Goal: Task Accomplishment & Management: Use online tool/utility

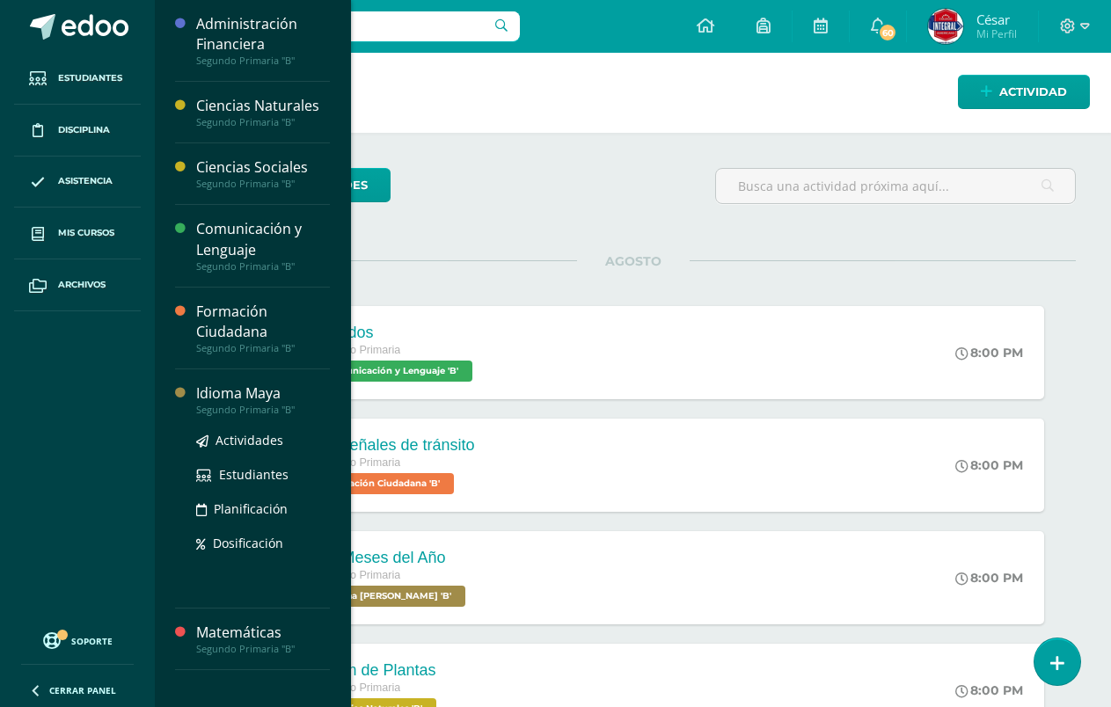
click at [248, 404] on div "Segundo Primaria "B"" at bounding box center [263, 410] width 134 height 12
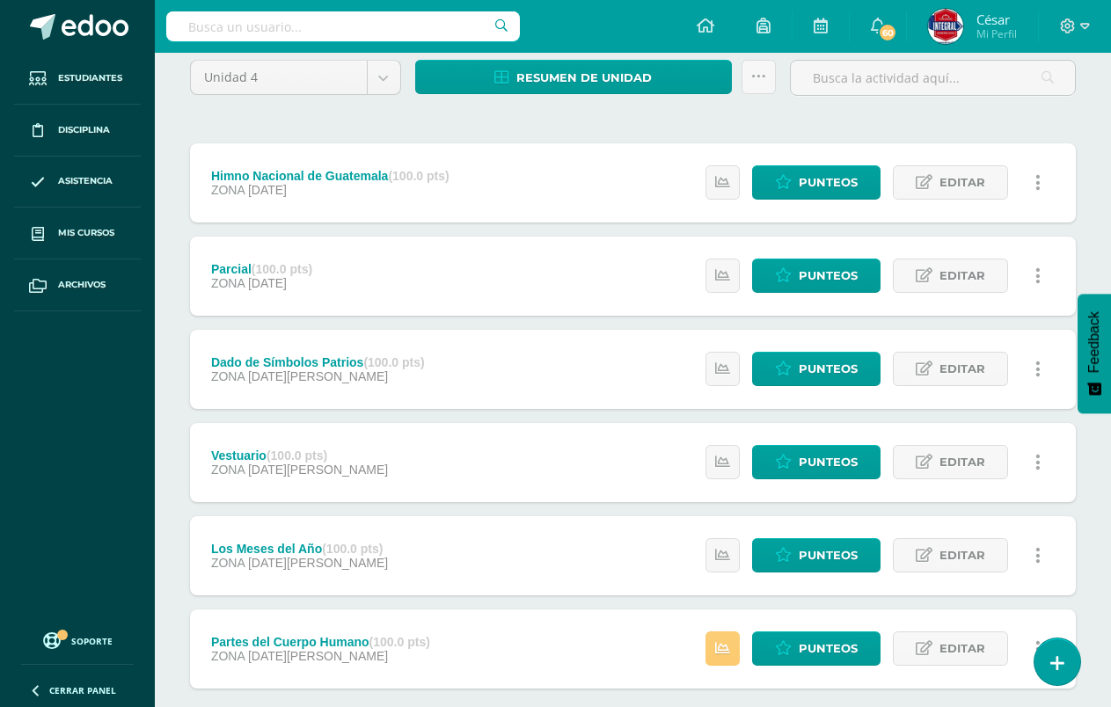
scroll to position [248, 0]
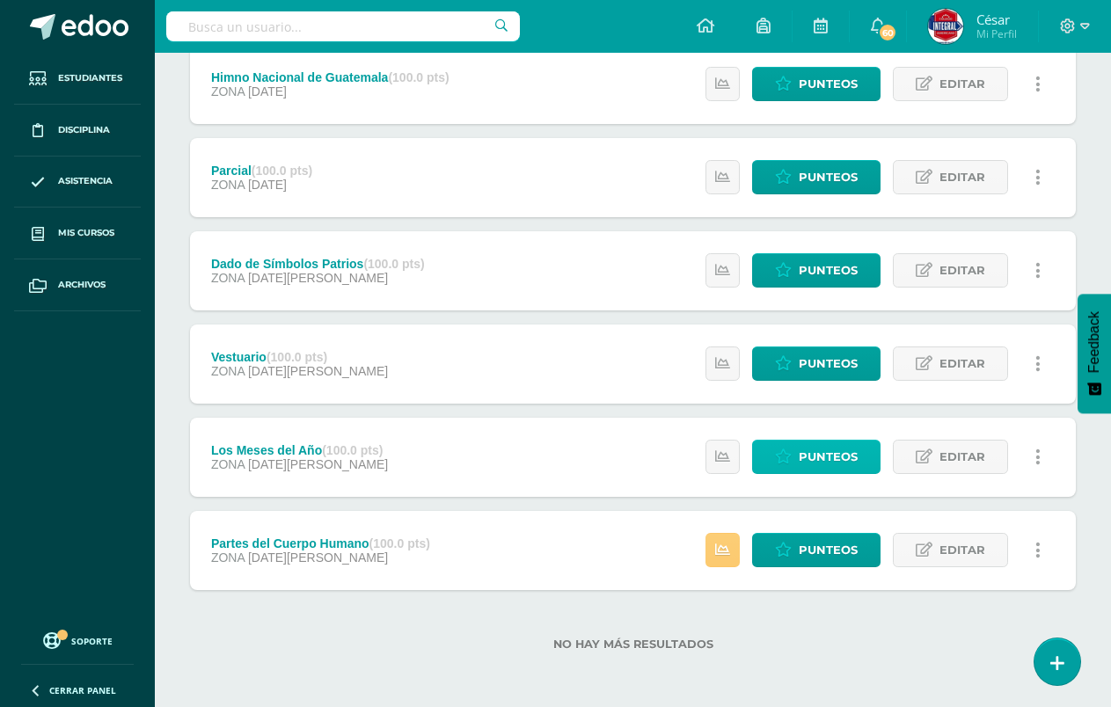
click at [826, 443] on span "Punteos" at bounding box center [828, 457] width 59 height 33
click at [805, 443] on span "Punteos" at bounding box center [828, 457] width 59 height 33
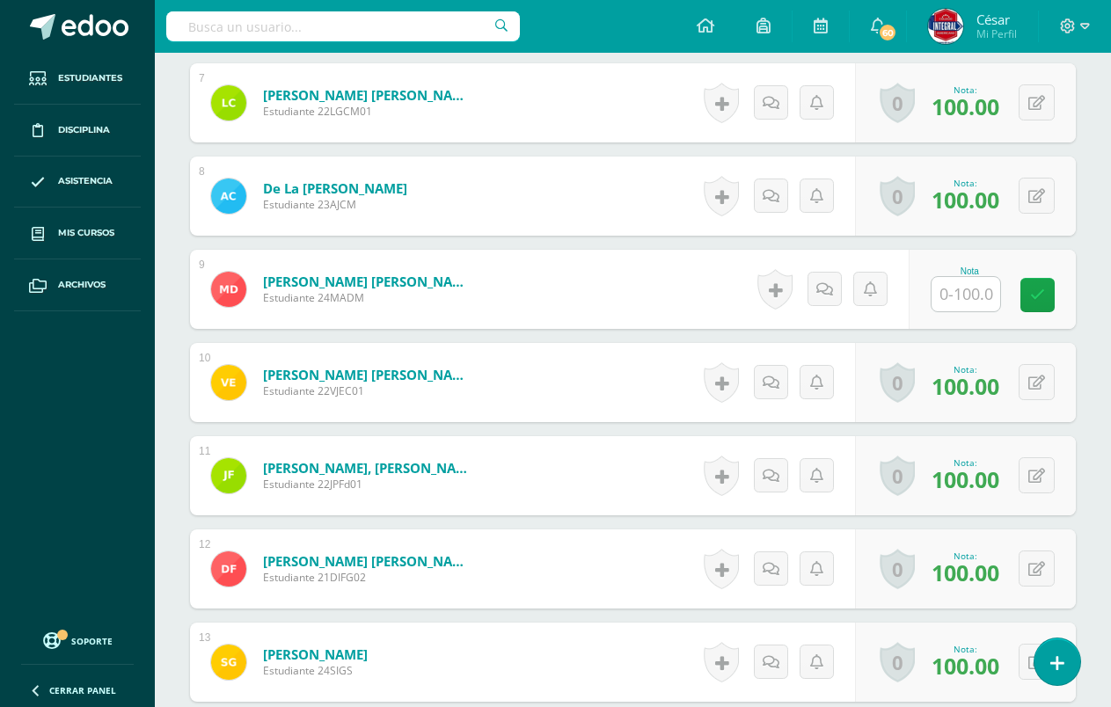
scroll to position [1112, 0]
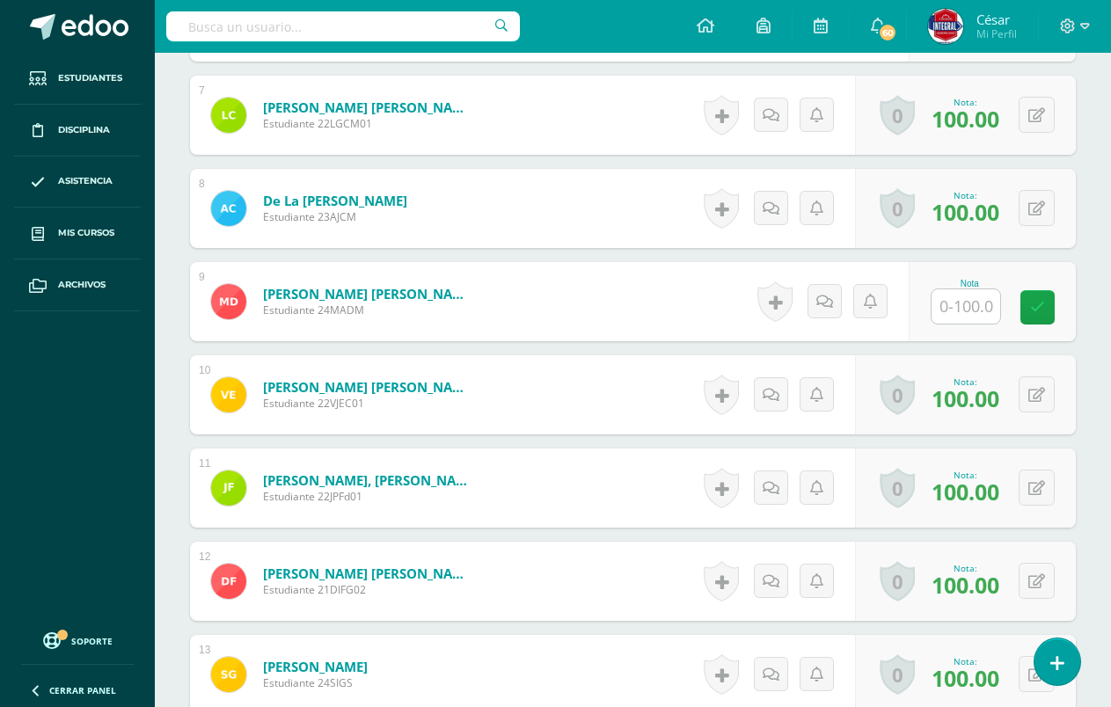
click at [968, 310] on input "text" at bounding box center [965, 306] width 69 height 34
type input "100"
click at [1050, 319] on link at bounding box center [1049, 307] width 35 height 35
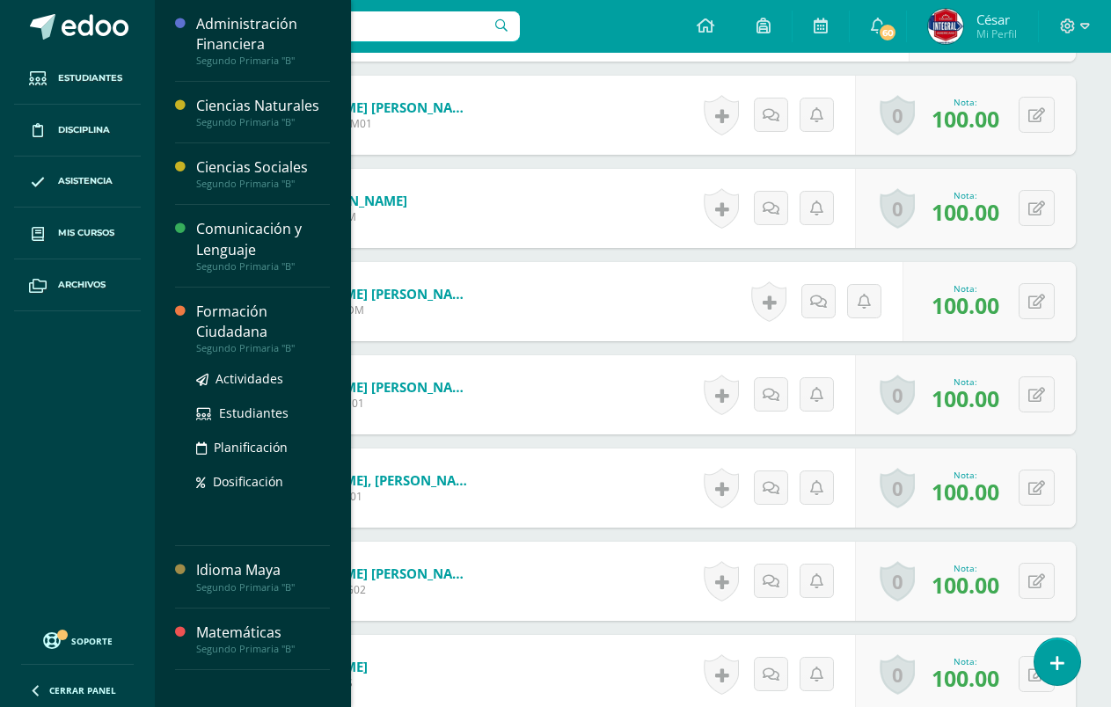
click at [245, 330] on div "Formación Ciudadana" at bounding box center [263, 322] width 134 height 40
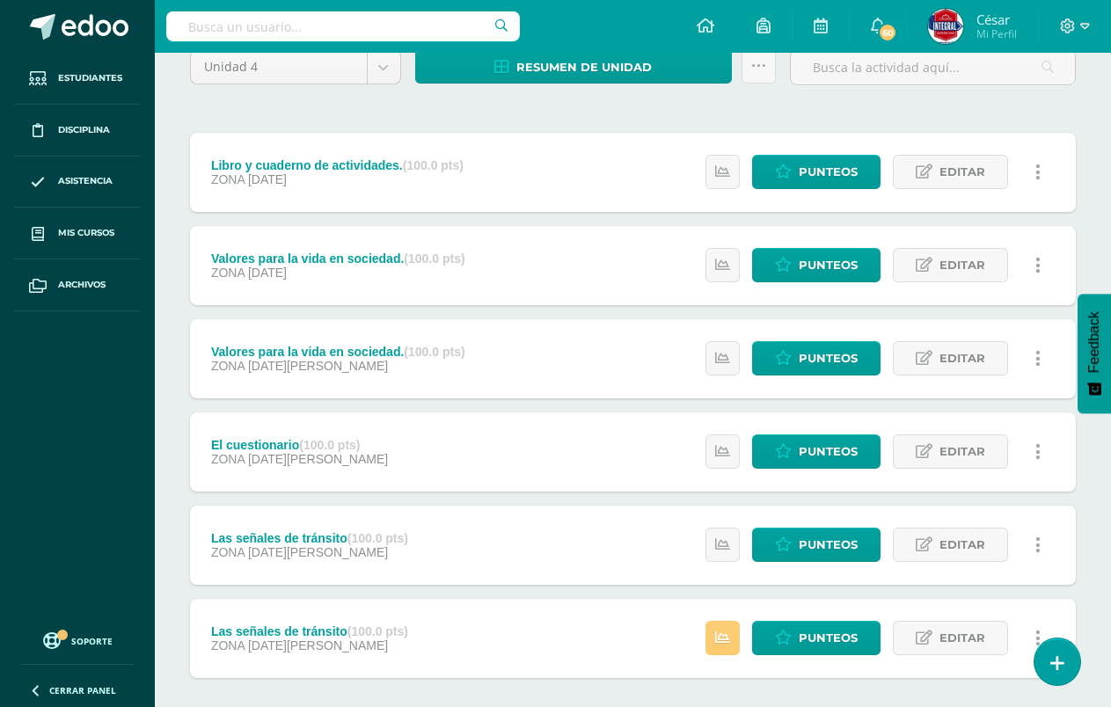
scroll to position [248, 0]
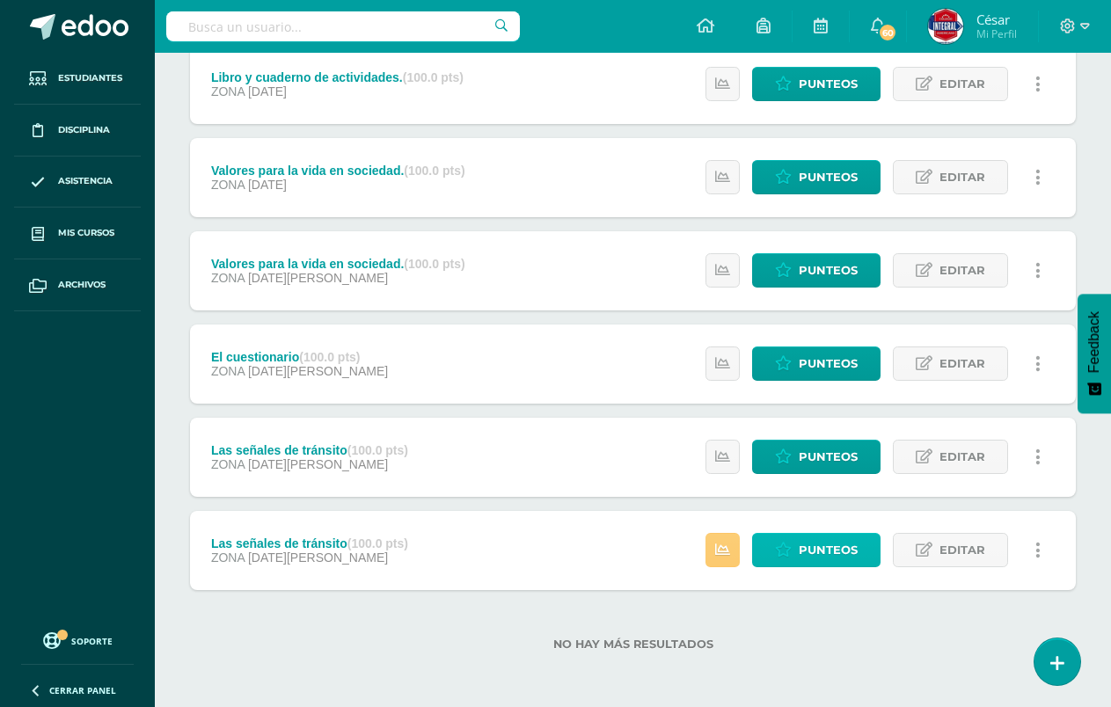
click at [808, 539] on span "Punteos" at bounding box center [828, 550] width 59 height 33
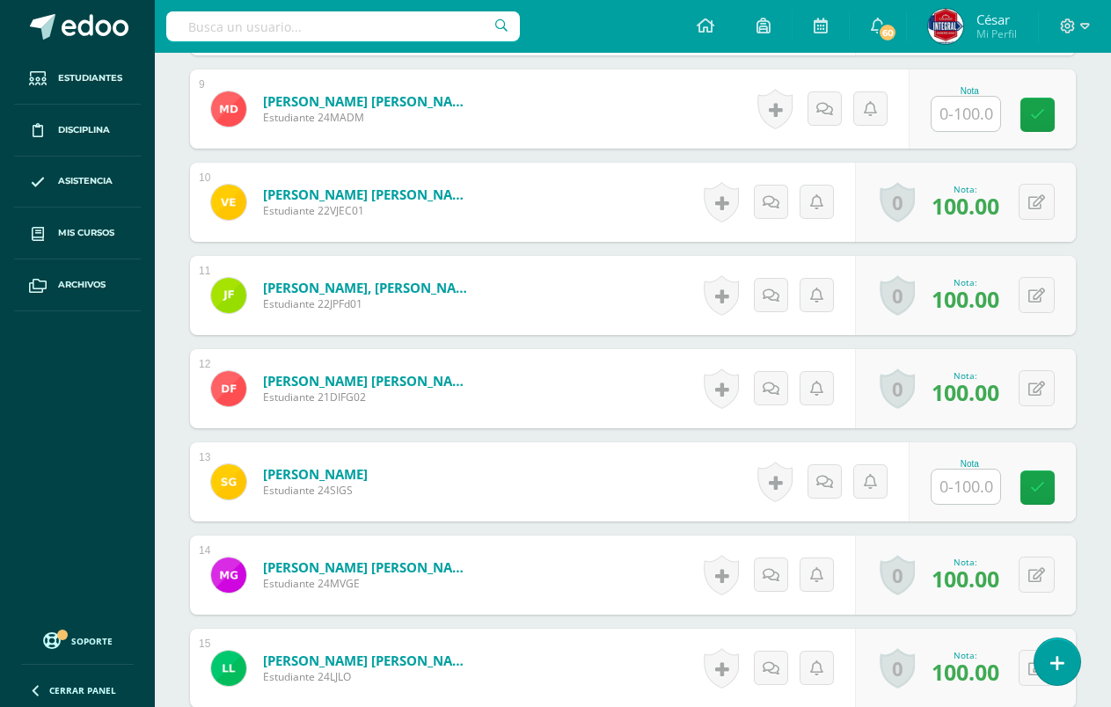
scroll to position [1464, 0]
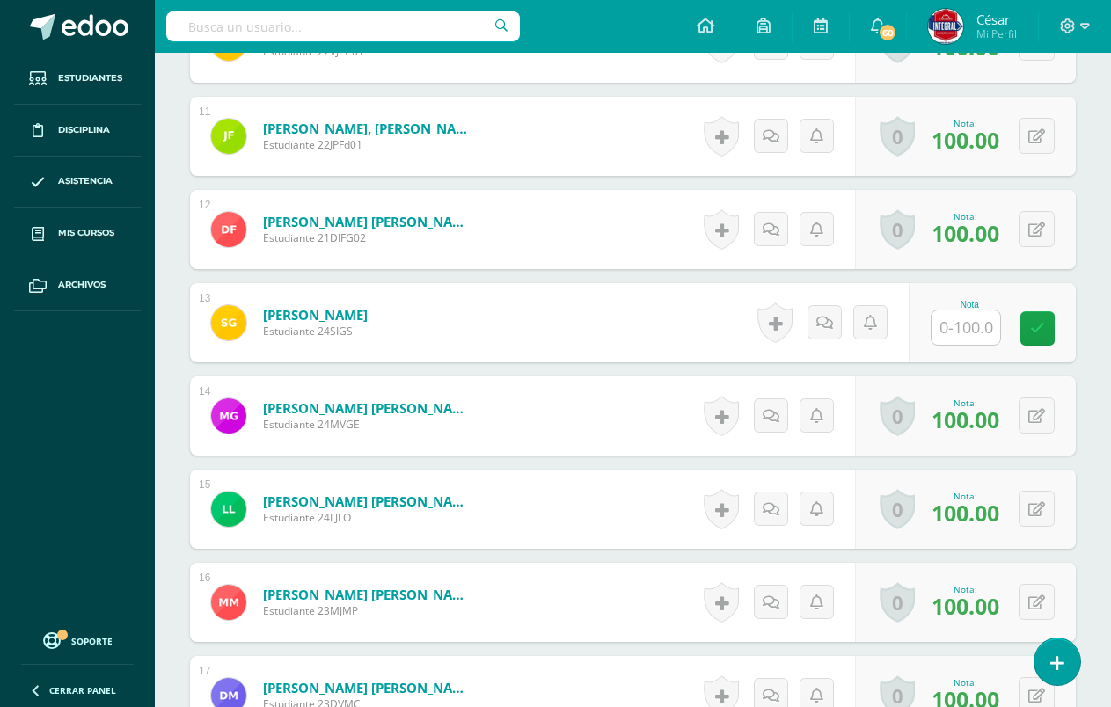
click at [962, 339] on input "text" at bounding box center [965, 327] width 69 height 34
type input "100"
click at [1055, 325] on icon at bounding box center [1050, 328] width 16 height 15
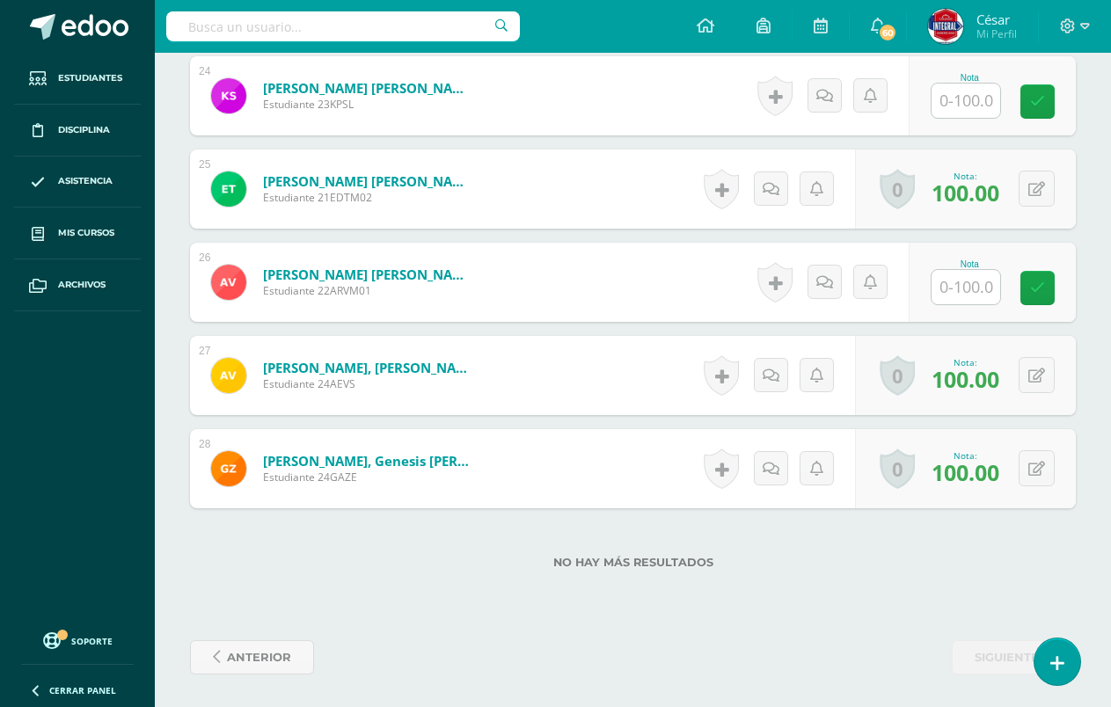
scroll to position [2719, 0]
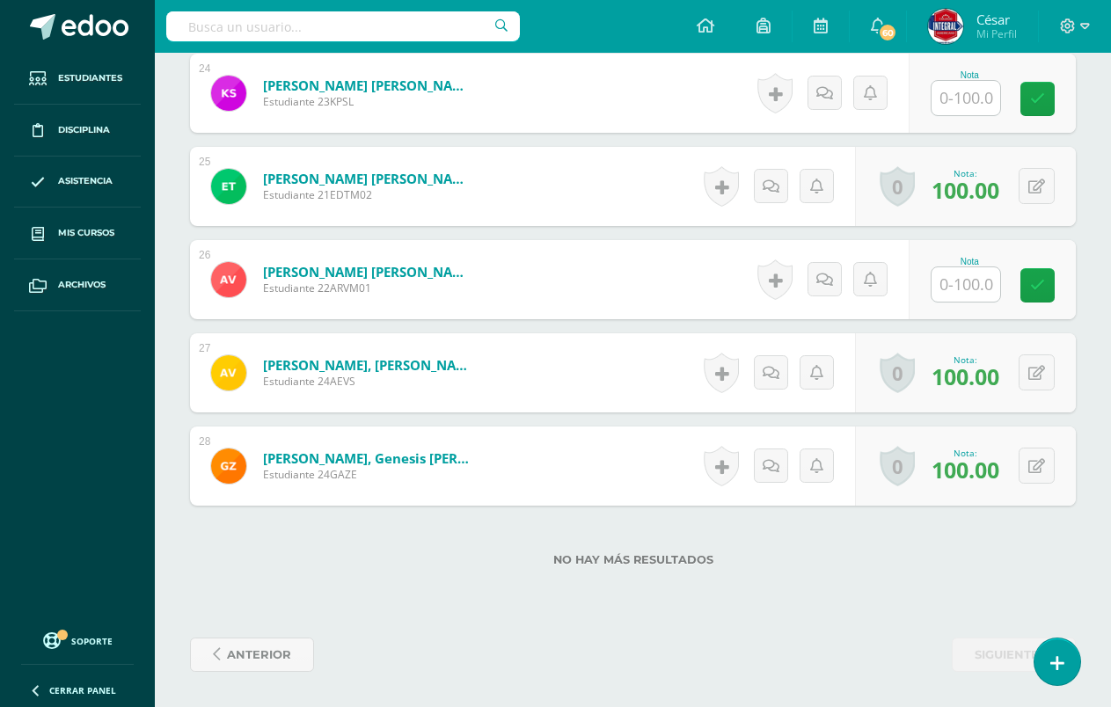
click at [953, 99] on input "text" at bounding box center [965, 98] width 69 height 34
type input "100"
click at [1045, 115] on link at bounding box center [1049, 99] width 35 height 35
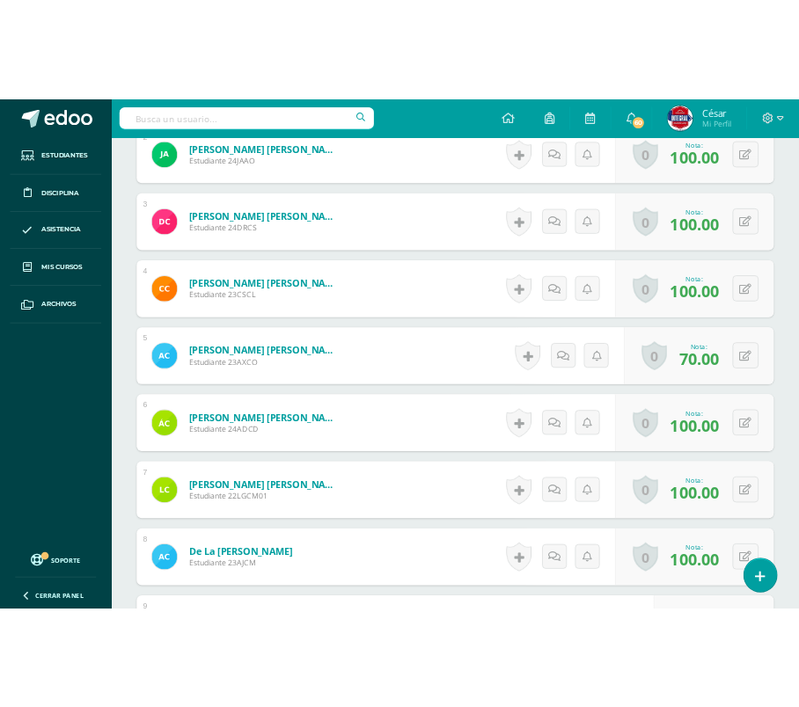
scroll to position [784, 0]
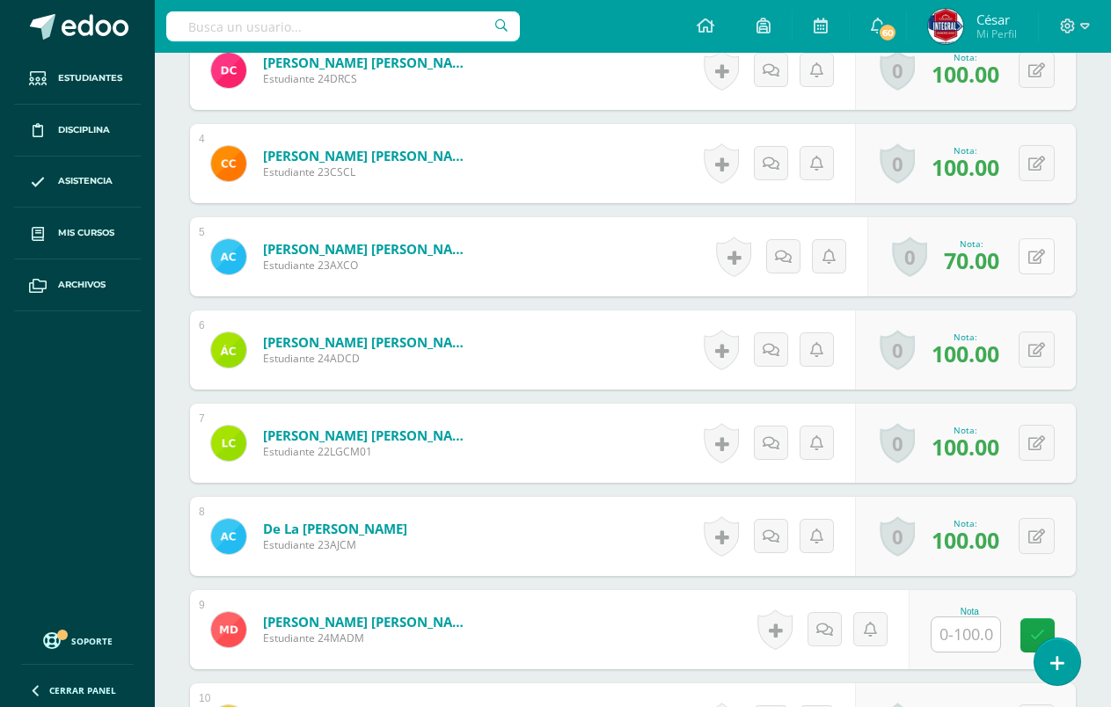
click at [1037, 259] on button at bounding box center [1037, 256] width 36 height 36
click at [919, 268] on input "70.00" at bounding box center [928, 262] width 70 height 35
type input "100.00"
click at [1007, 267] on icon at bounding box center [1002, 262] width 16 height 15
